Goal: Find specific page/section: Find specific page/section

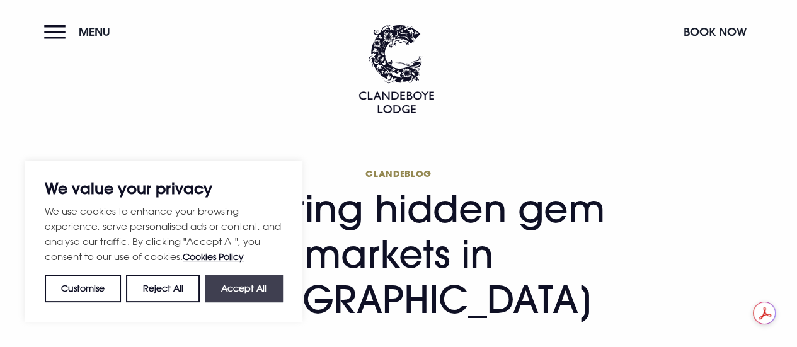
click at [244, 281] on button "Accept All" at bounding box center [244, 289] width 78 height 28
checkbox input "true"
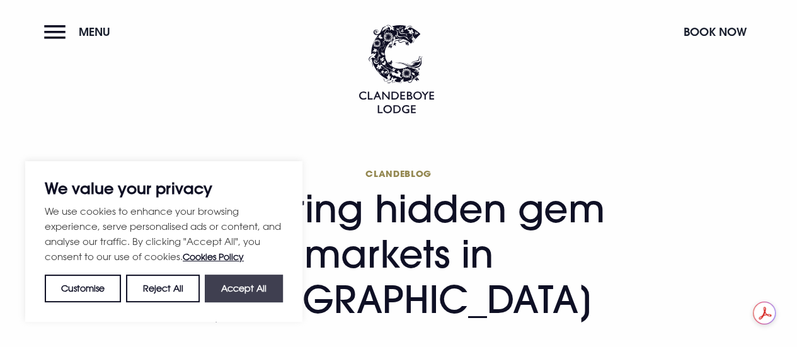
checkbox input "true"
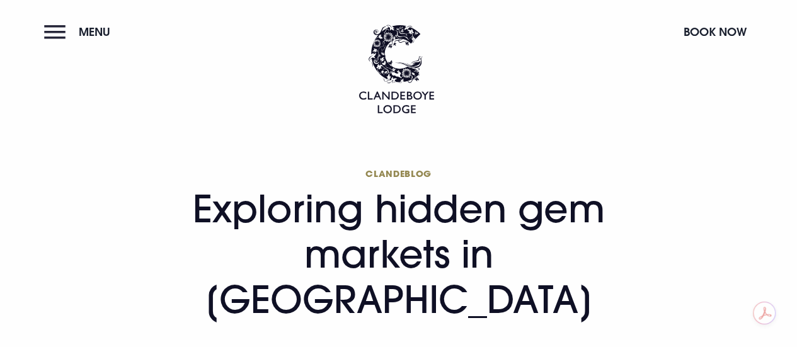
click at [57, 25] on button "Menu" at bounding box center [80, 31] width 72 height 27
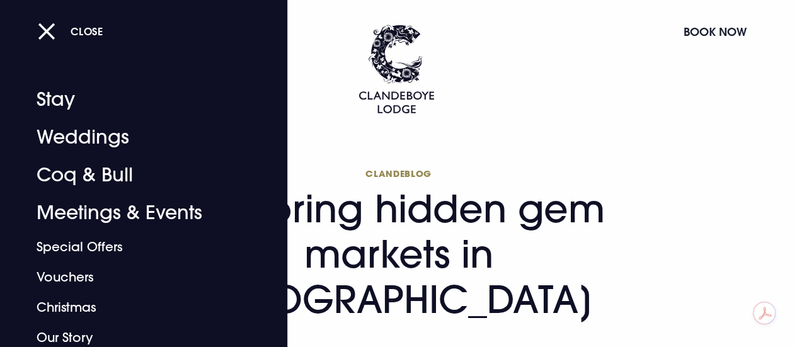
click at [57, 25] on nav "Close Stay Weddings Coq & Bull Meetings & Events Special Offers Vouchers Christ…" at bounding box center [143, 173] width 287 height 347
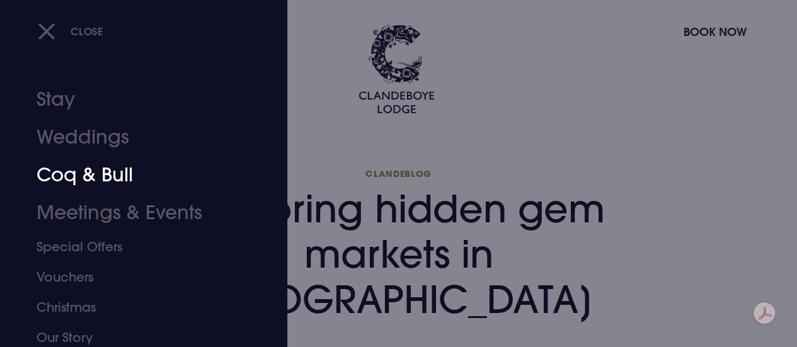
click at [122, 183] on link "Coq & Bull" at bounding box center [135, 175] width 197 height 38
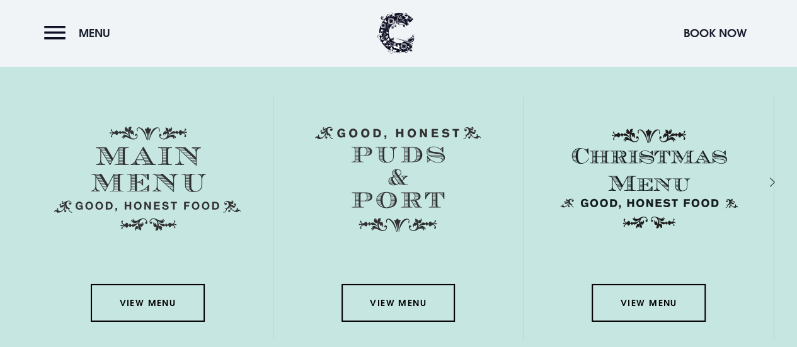
scroll to position [1987, 0]
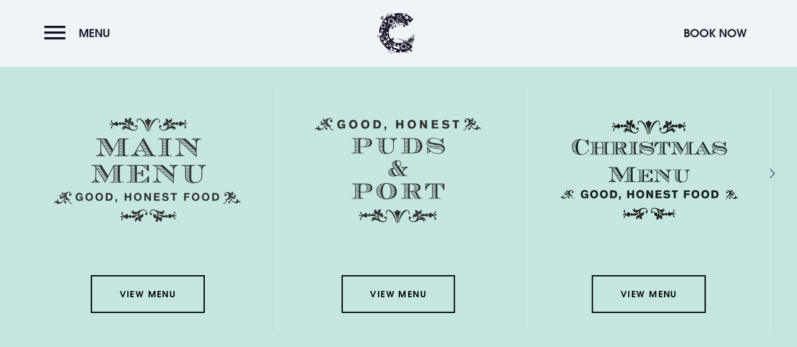
click at [170, 178] on img at bounding box center [147, 170] width 187 height 105
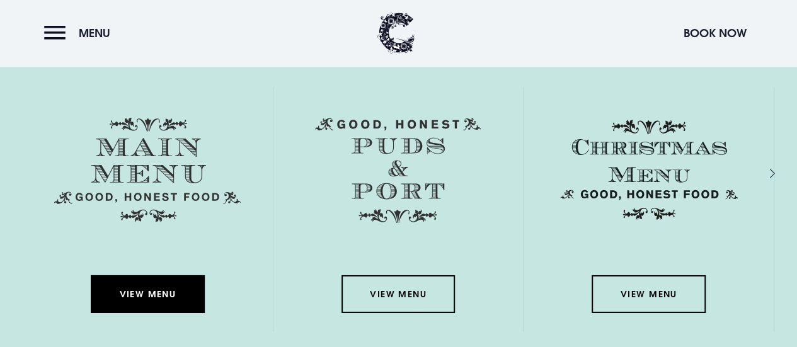
click at [150, 281] on link "View Menu" at bounding box center [147, 294] width 113 height 38
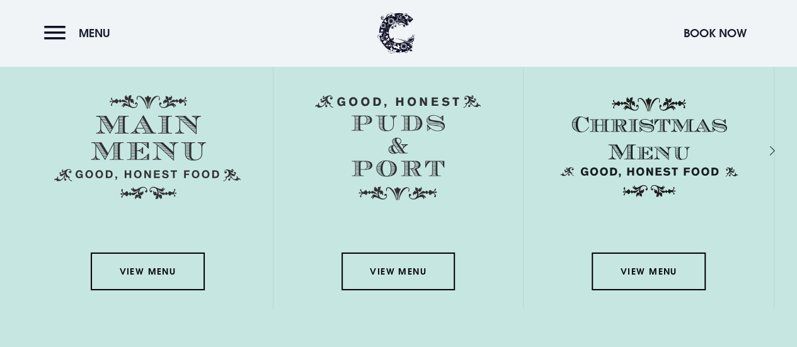
scroll to position [2010, 0]
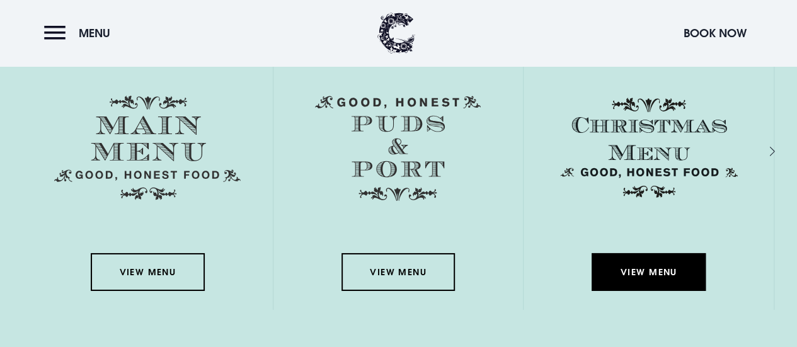
click at [633, 272] on link "View Menu" at bounding box center [648, 272] width 113 height 38
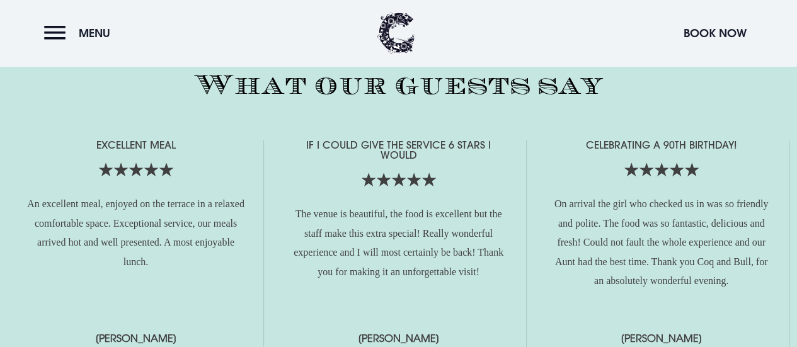
scroll to position [2867, 0]
